Goal: Transaction & Acquisition: Purchase product/service

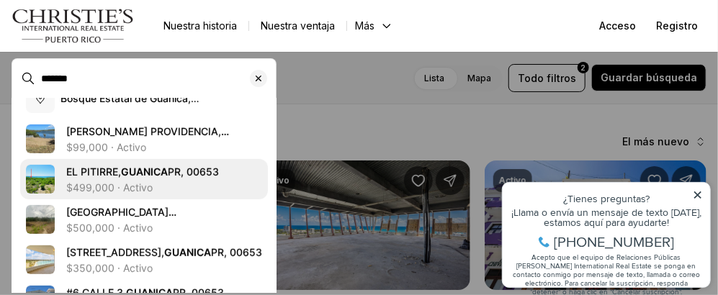
scroll to position [248, 0]
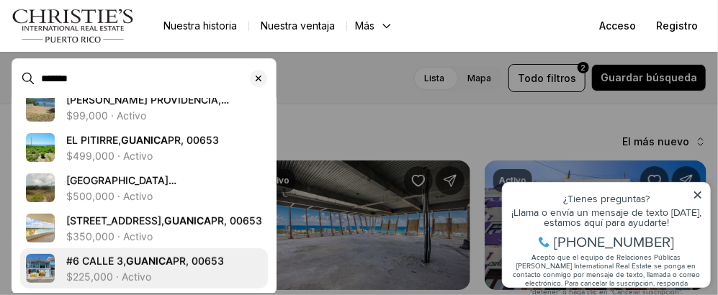
type input "*******"
click at [36, 263] on img "Ver detalles: #6 CALLE 3" at bounding box center [40, 267] width 29 height 29
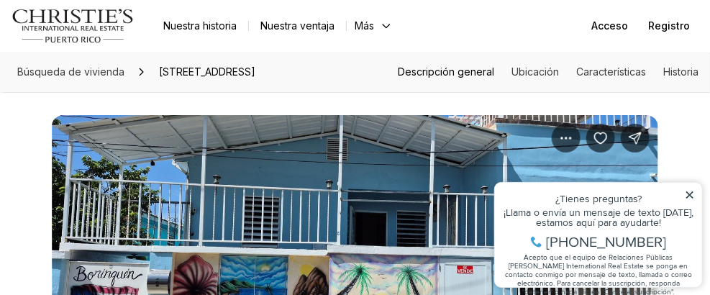
click at [450, 72] on font "Descripción general" at bounding box center [446, 72] width 96 height 12
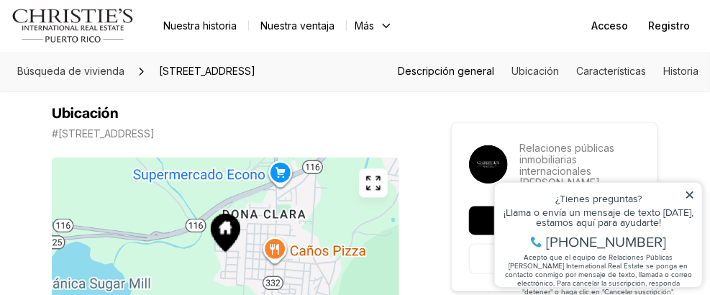
scroll to position [906, 0]
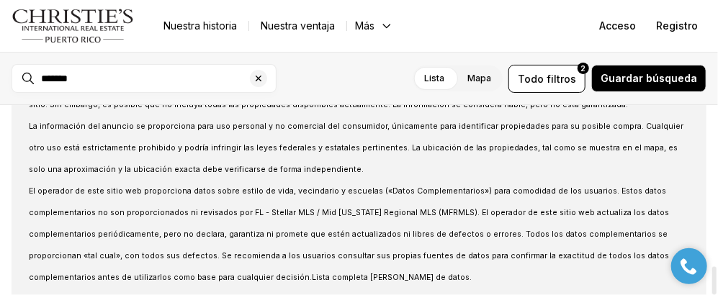
scroll to position [1101, 0]
